Goal: Information Seeking & Learning: Learn about a topic

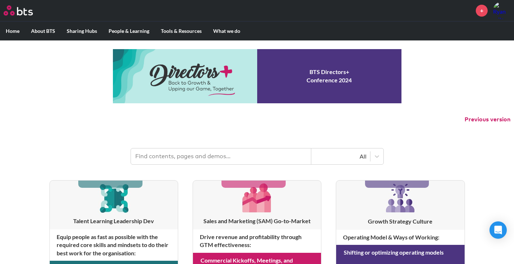
click at [178, 158] on input "text" at bounding box center [221, 156] width 180 height 16
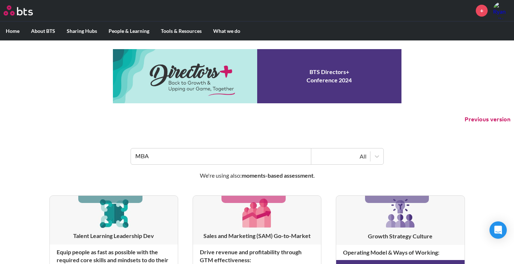
type input "MBA"
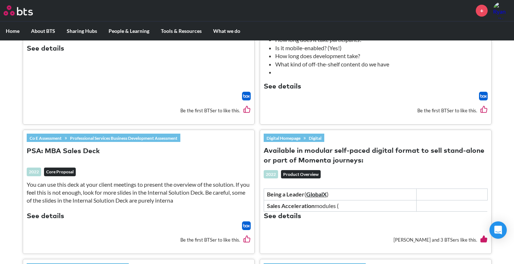
scroll to position [469, 0]
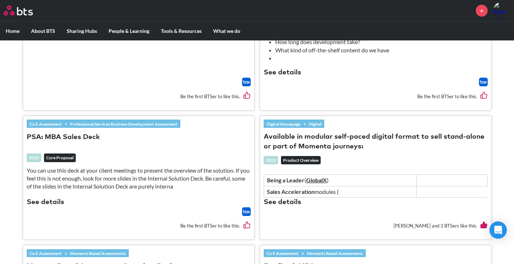
click at [81, 136] on button "PSA: MBA Sales Deck" at bounding box center [63, 137] width 73 height 10
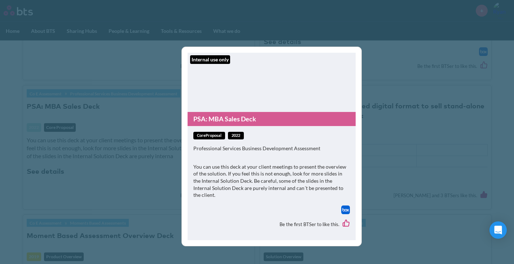
scroll to position [577, 0]
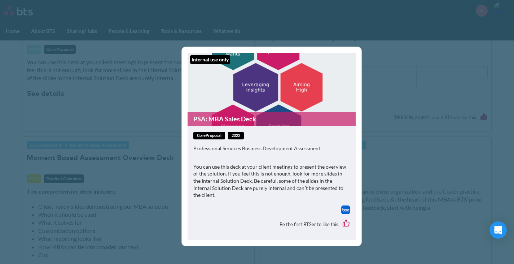
click at [278, 125] on link "PSA: MBA Sales Deck" at bounding box center [272, 119] width 168 height 14
click at [406, 234] on div "Internal use only PSA: MBA Sales Deck coreProposal 2022 Professional Services B…" at bounding box center [257, 132] width 514 height 264
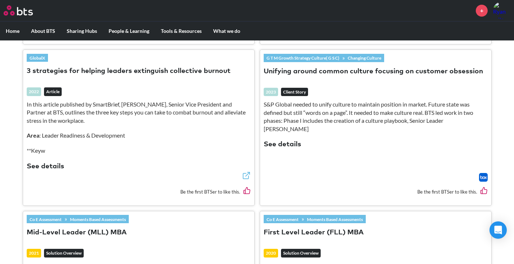
scroll to position [1118, 0]
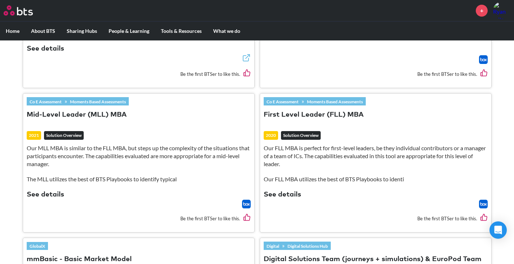
click at [114, 116] on button "Mid-Level Leader (MLL) MBA" at bounding box center [77, 115] width 100 height 10
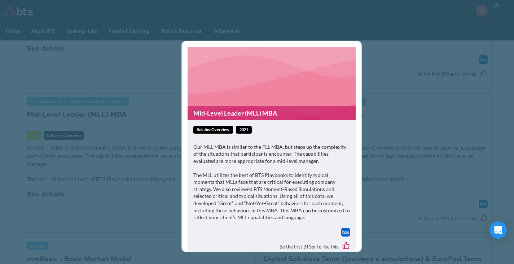
click at [467, 182] on div "Mid-Level Leader (MLL) MBA solutionOverview 2021 Our MLL MBA is similar to the …" at bounding box center [257, 132] width 514 height 264
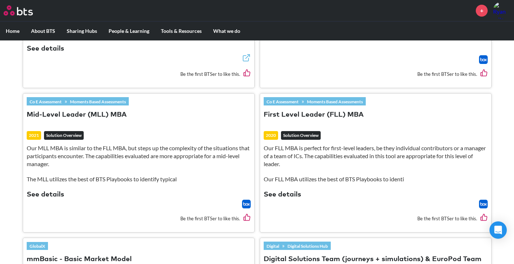
click at [298, 111] on button "First Level Leader (FLL) MBA" at bounding box center [314, 115] width 100 height 10
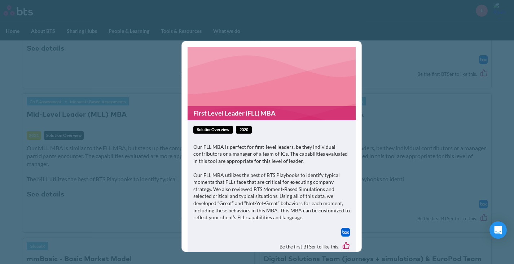
click at [258, 111] on link "First Level Leader (FLL) MBA" at bounding box center [272, 113] width 168 height 14
